Goal: Navigation & Orientation: Go to known website

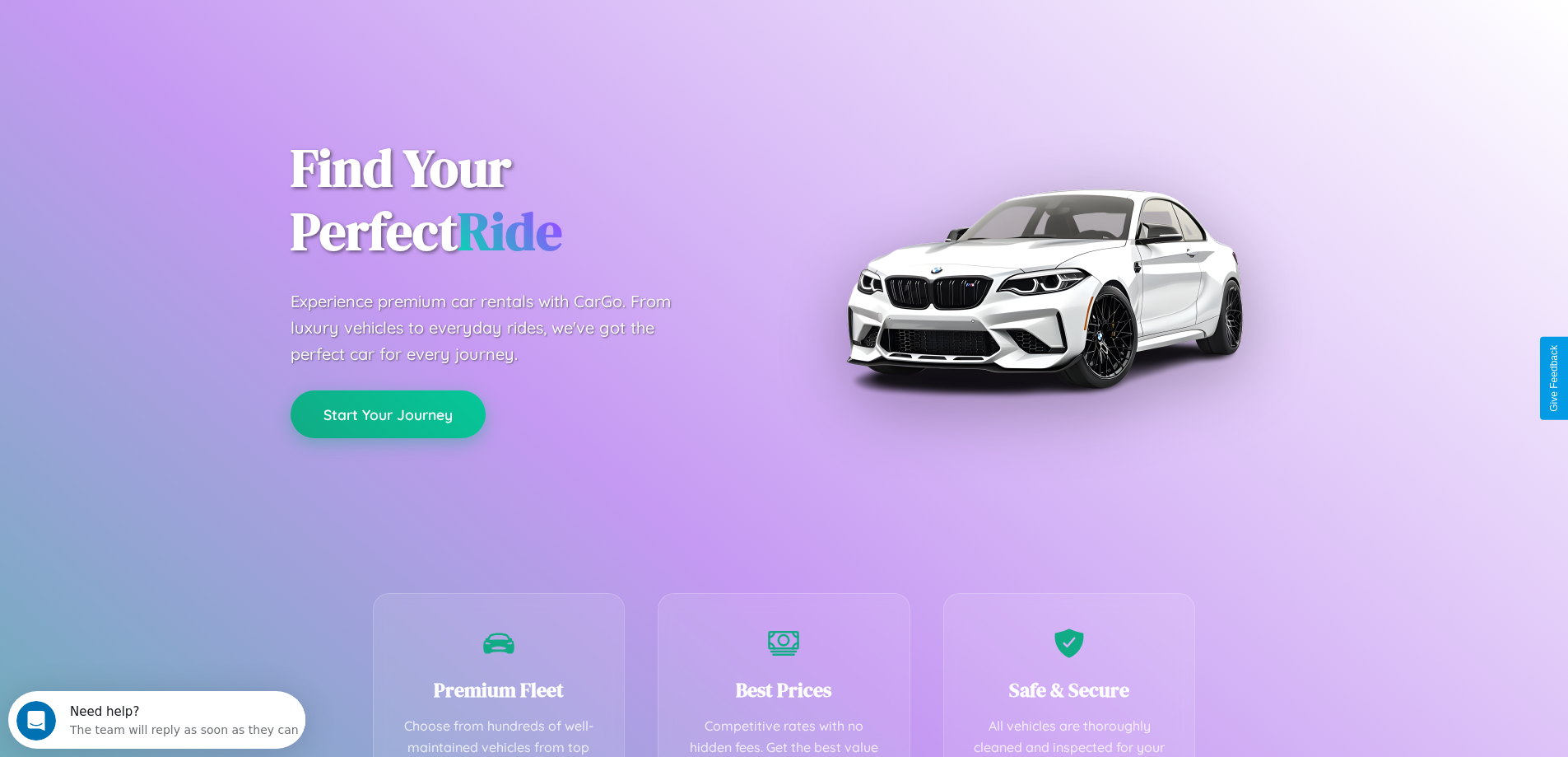
click at [388, 414] on button "Start Your Journey" at bounding box center [388, 414] width 195 height 47
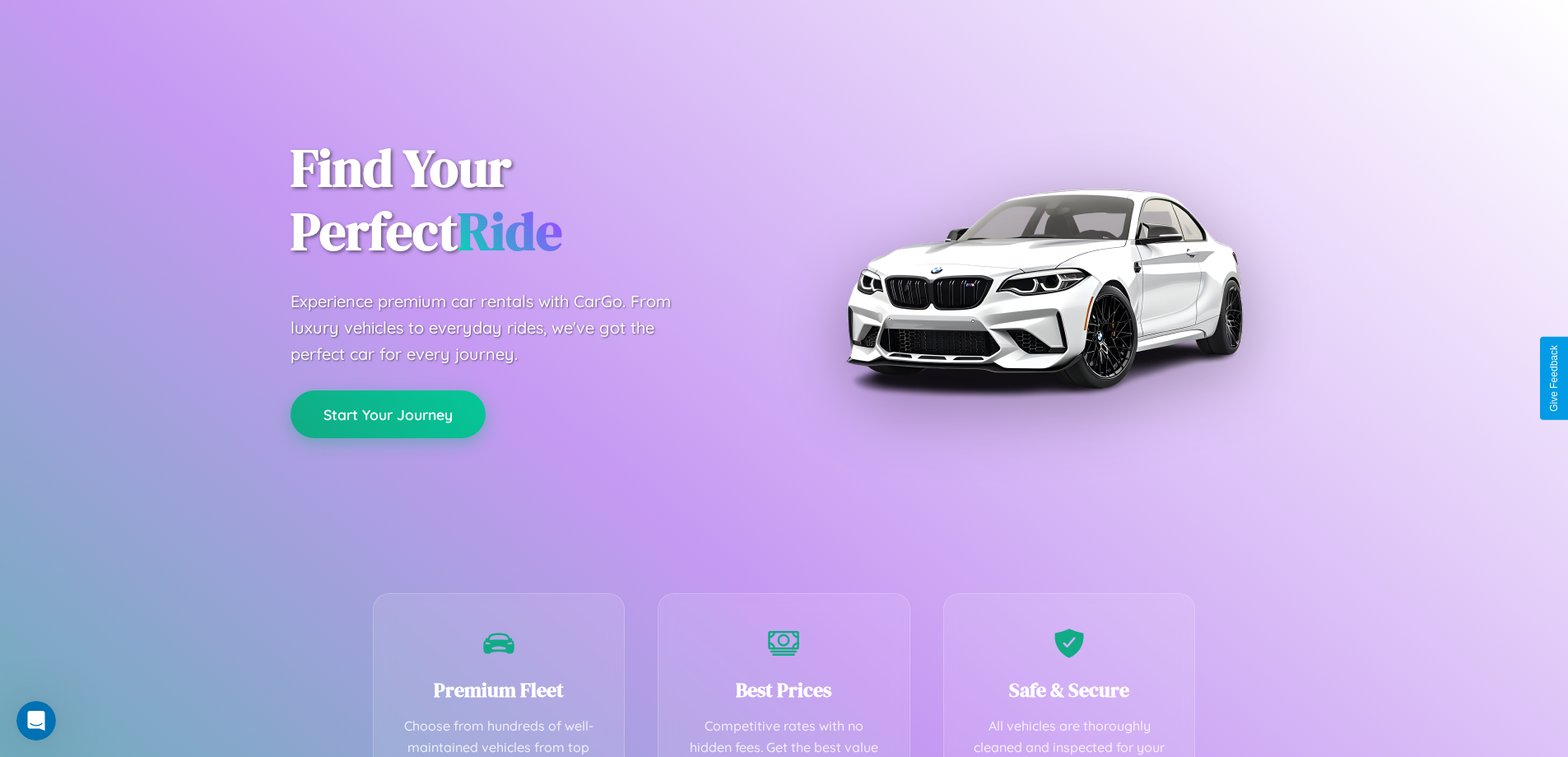
click at [388, 414] on button "Start Your Journey" at bounding box center [388, 414] width 195 height 47
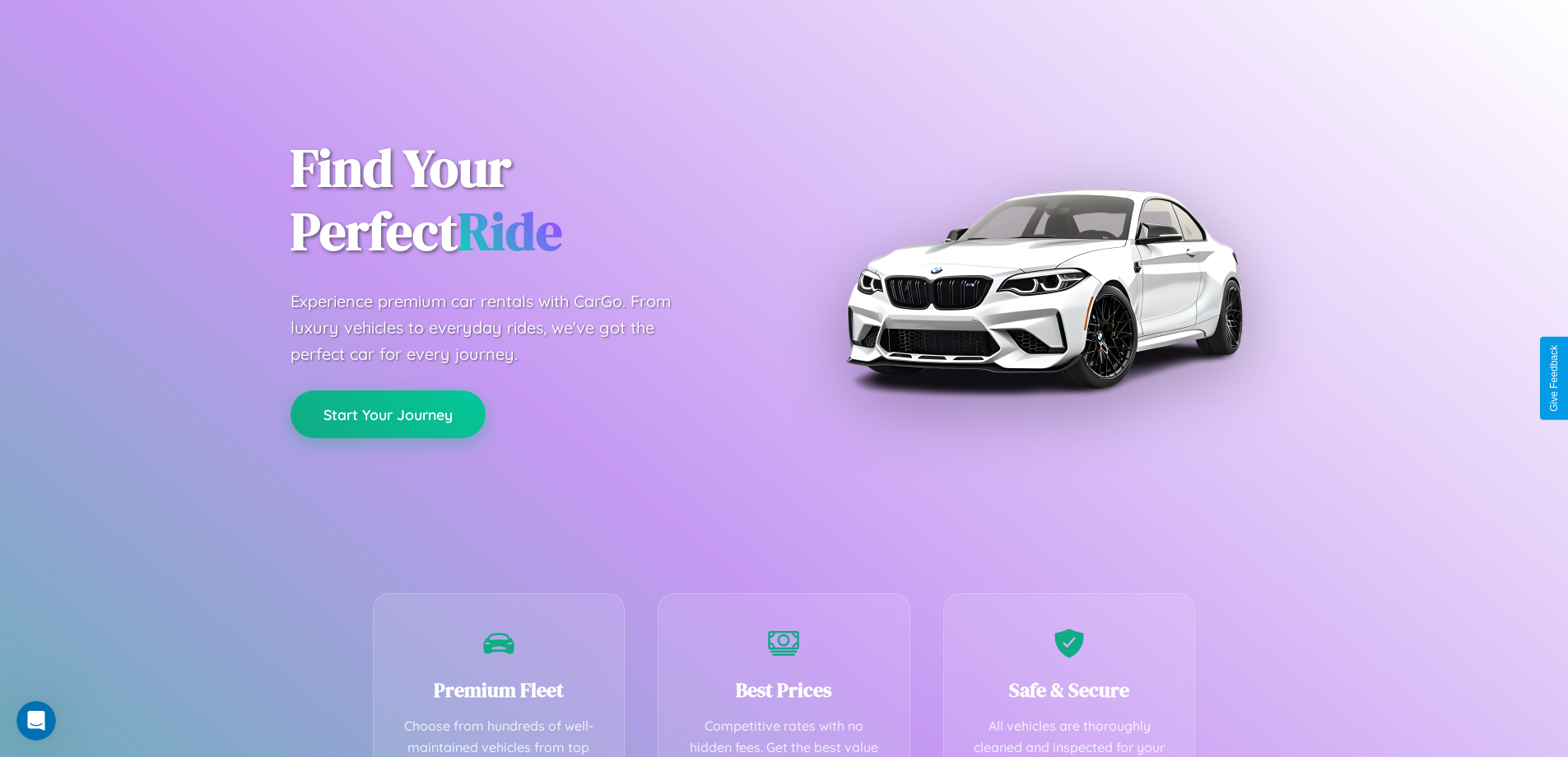
click at [388, 414] on button "Start Your Journey" at bounding box center [388, 414] width 195 height 47
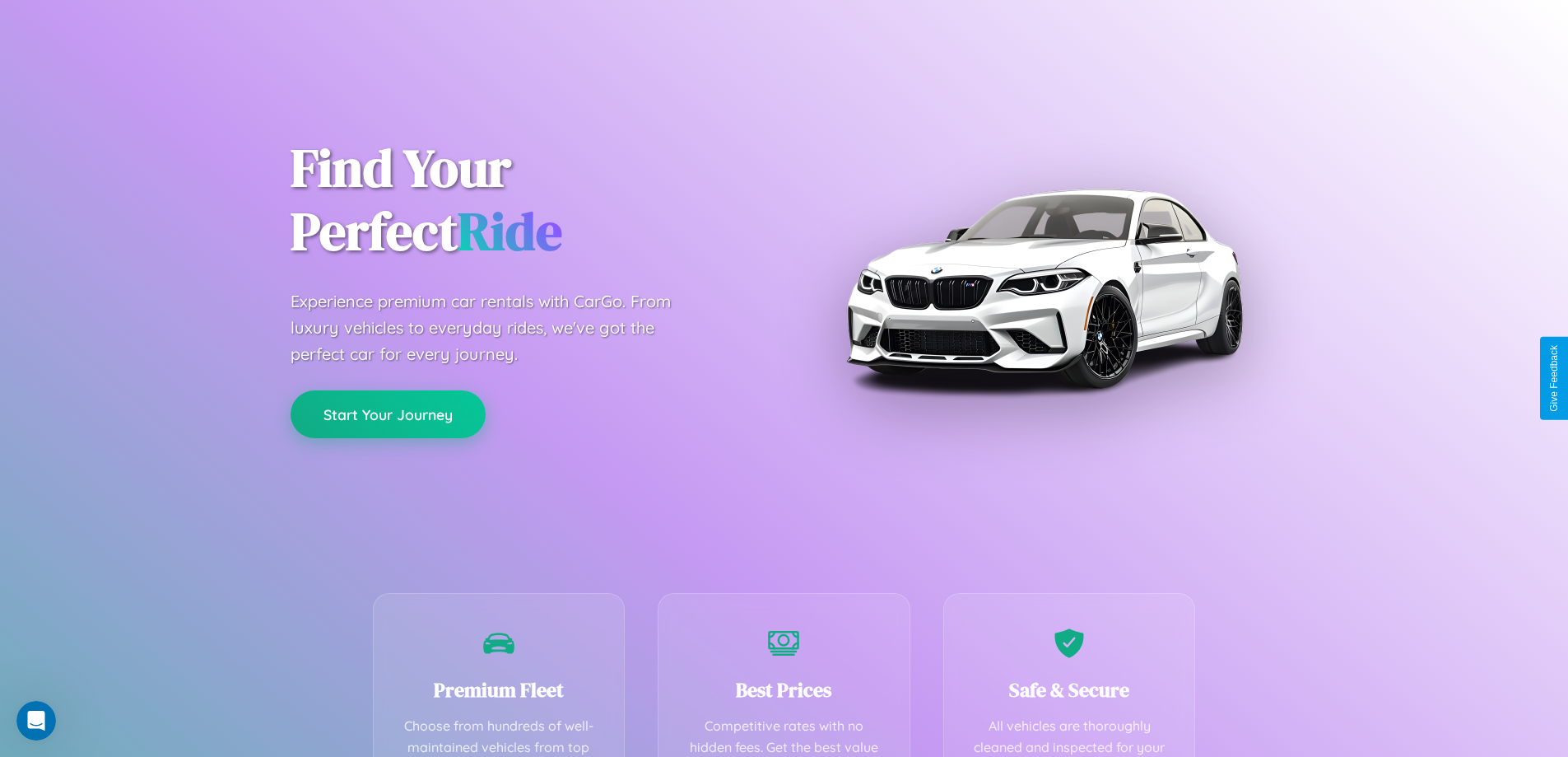
click at [388, 414] on button "Start Your Journey" at bounding box center [388, 414] width 195 height 47
